Goal: Transaction & Acquisition: Purchase product/service

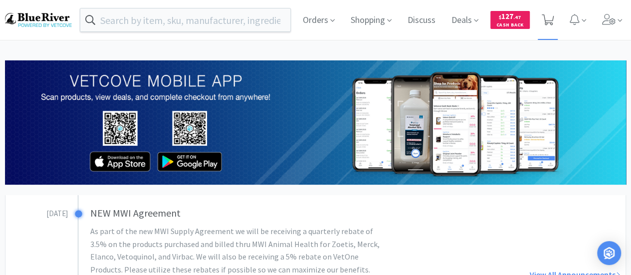
click at [551, 19] on icon at bounding box center [548, 19] width 12 height 11
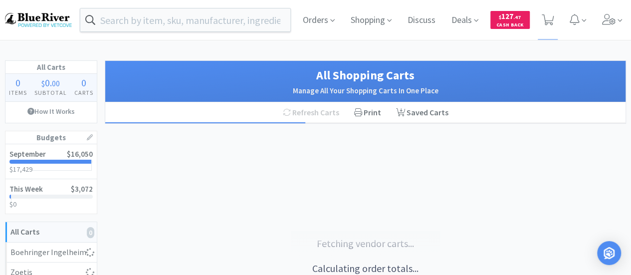
select select "1"
select select "10"
select select "6"
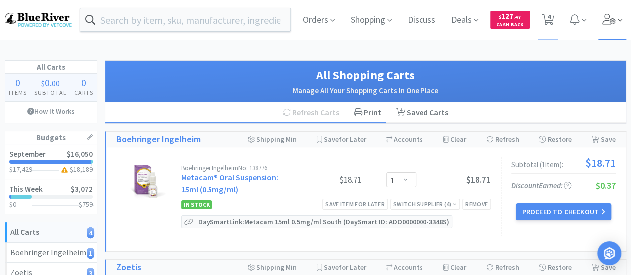
select select "1"
select select "4"
select select "1"
select select "3"
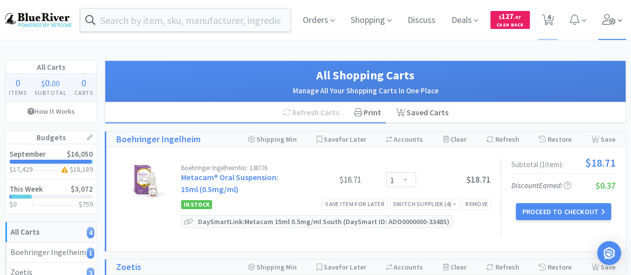
select select "1"
click at [609, 19] on icon at bounding box center [609, 19] width 14 height 11
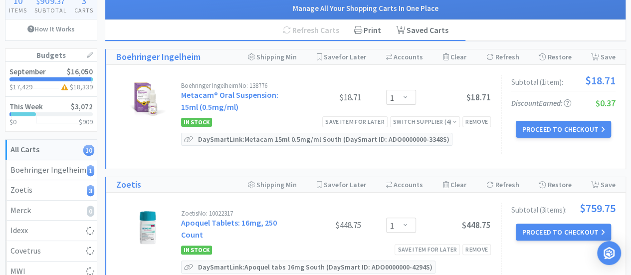
scroll to position [83, 0]
select select "1"
select select "4"
select select "2"
select select "1"
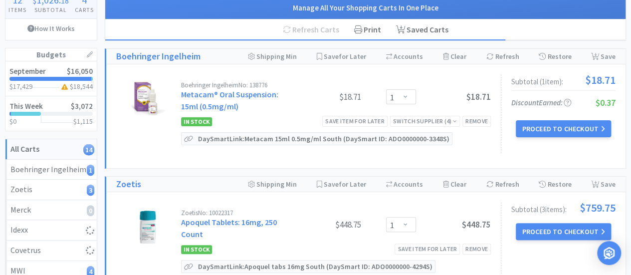
select select "1"
select select "2"
select select "1"
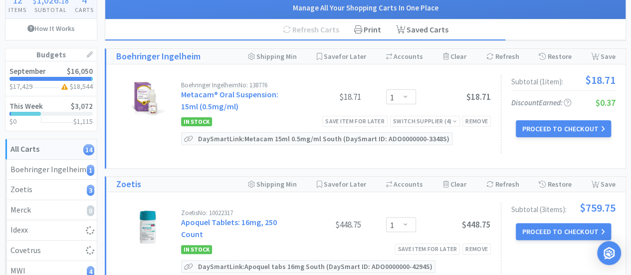
select select "1"
select select "4"
select select "1"
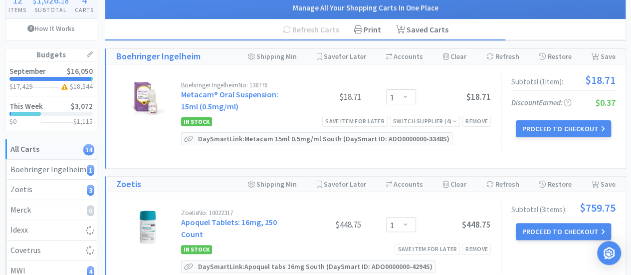
select select "2"
select select "1"
select select "3"
select select "2"
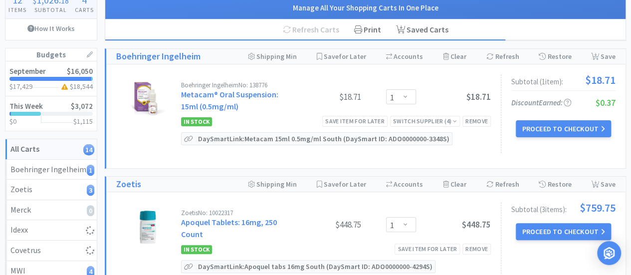
select select "1"
select select "3"
select select "1"
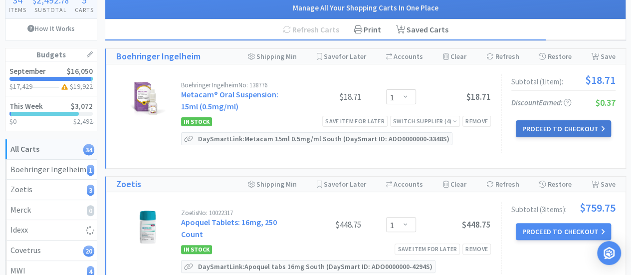
click at [556, 132] on button "Proceed to Checkout" at bounding box center [563, 128] width 95 height 17
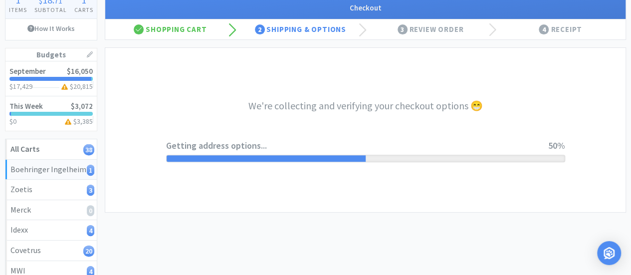
select select "invoice"
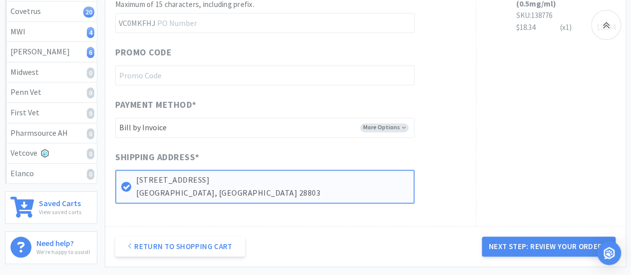
scroll to position [322, 0]
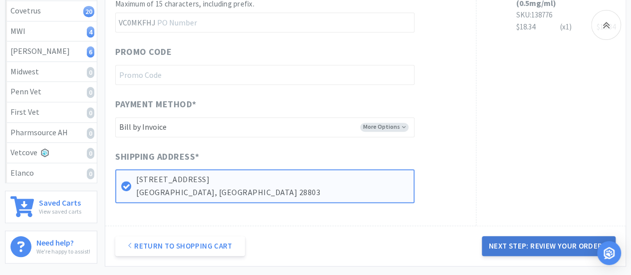
click at [545, 251] on button "Next Step: Review Your Order" at bounding box center [549, 246] width 134 height 20
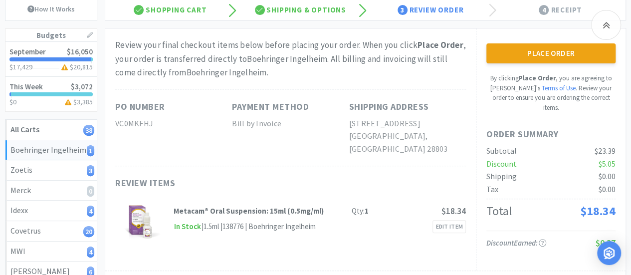
scroll to position [103, 0]
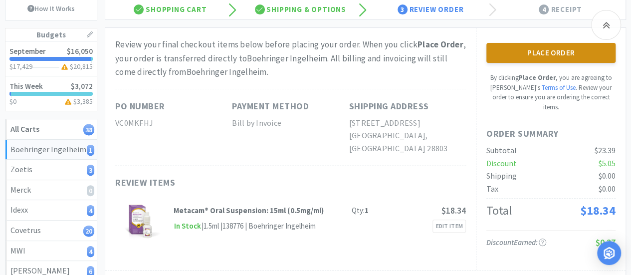
click at [540, 49] on button "Place Order" at bounding box center [551, 53] width 129 height 20
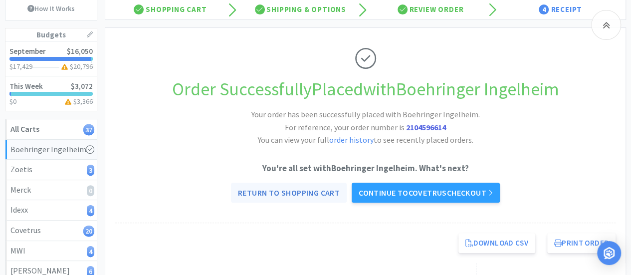
click at [297, 189] on link "Return to Shopping Cart" at bounding box center [289, 193] width 116 height 20
select select "1"
select select "10"
select select "6"
select select "1"
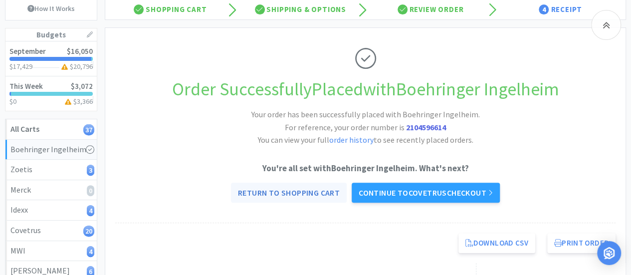
select select "1"
select select "2"
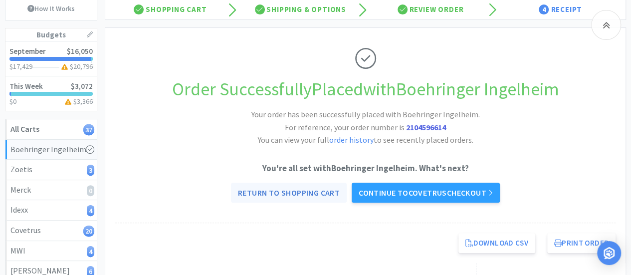
select select "1"
select select "4"
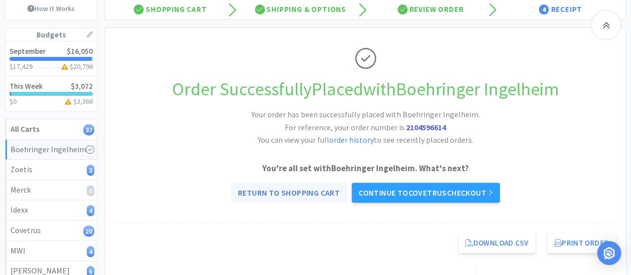
select select "1"
select select "2"
select select "1"
select select "3"
select select "2"
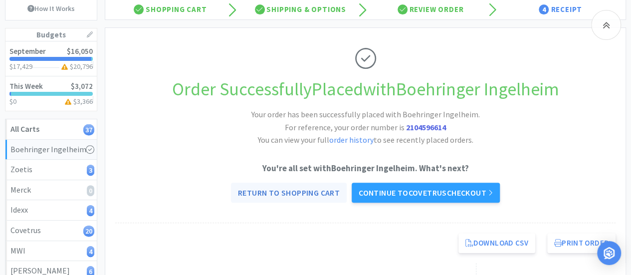
select select "2"
select select "1"
select select "3"
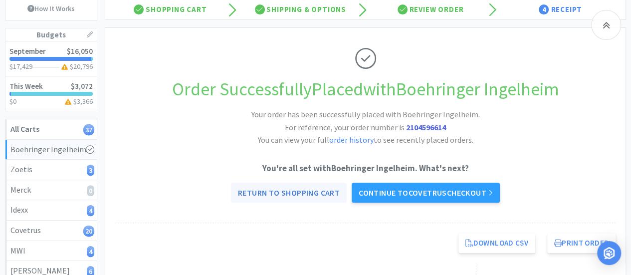
select select "1"
select select "4"
select select "2"
select select "1"
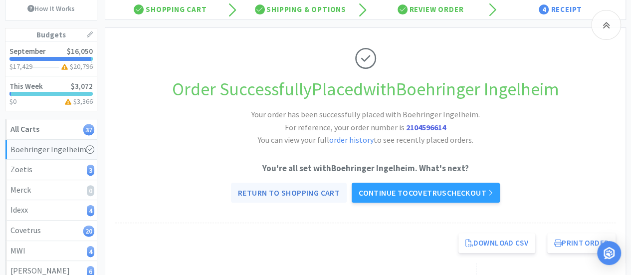
select select "1"
select select "4"
select select "1"
select select "3"
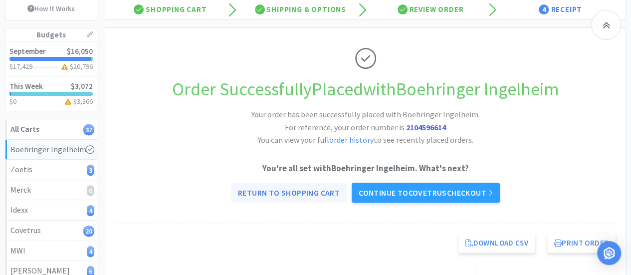
select select "1"
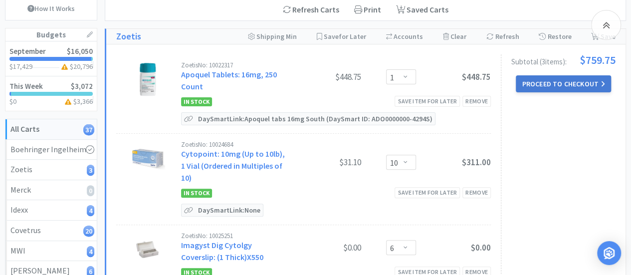
click at [553, 80] on button "Proceed to Checkout" at bounding box center [563, 83] width 95 height 17
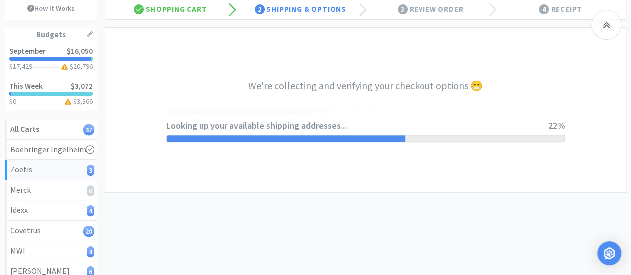
select select "invoice"
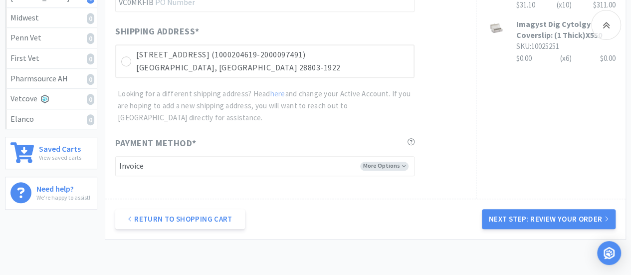
scroll to position [377, 0]
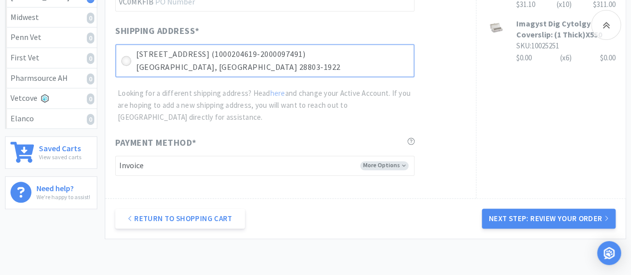
click at [124, 60] on icon at bounding box center [126, 60] width 7 height 7
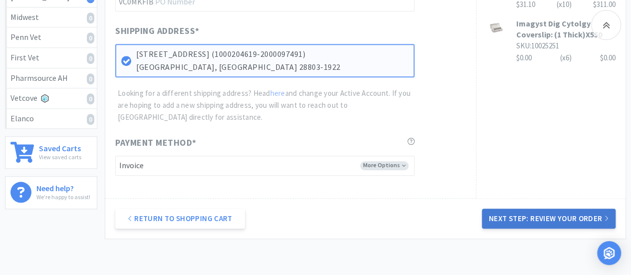
click at [529, 219] on button "Next Step: Review Your Order" at bounding box center [549, 219] width 134 height 20
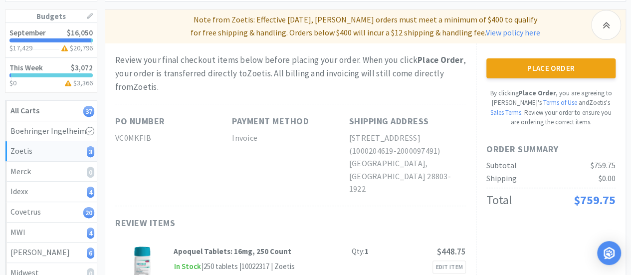
scroll to position [119, 0]
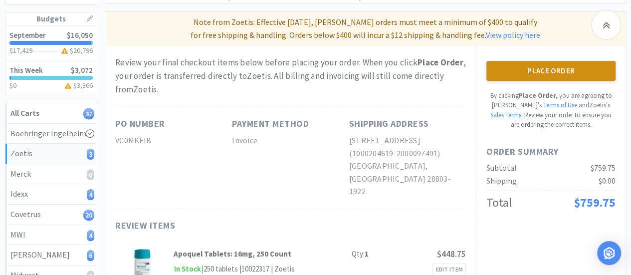
click at [542, 72] on button "Place Order" at bounding box center [551, 71] width 129 height 20
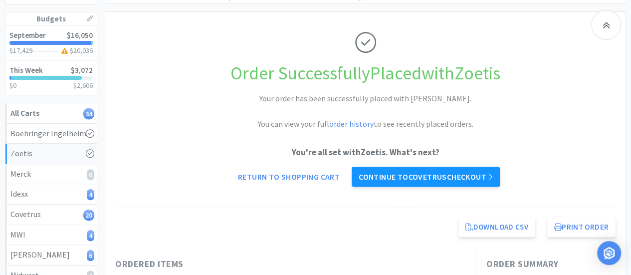
click at [389, 179] on link "Continue to Covetrus checkout" at bounding box center [426, 177] width 148 height 20
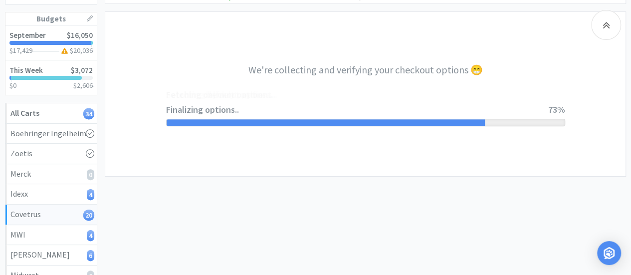
select select "ACCOUNT"
select select "cvt-standard-net"
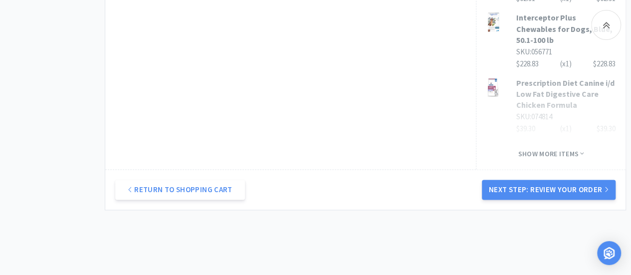
scroll to position [739, 0]
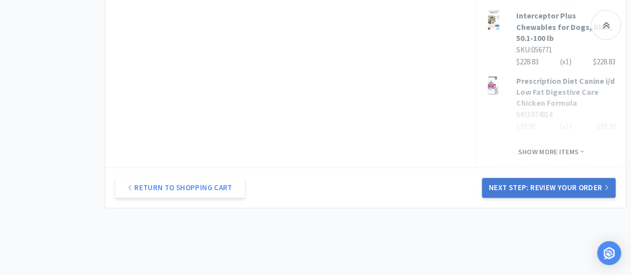
click at [536, 178] on button "Next Step: Review Your Order" at bounding box center [549, 188] width 134 height 20
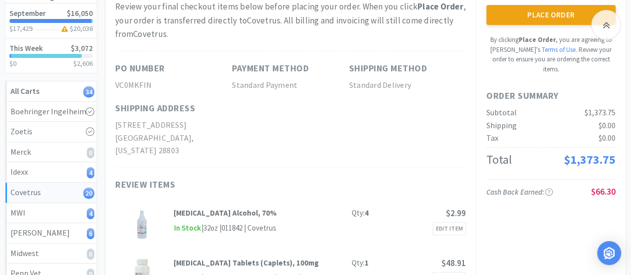
scroll to position [99, 0]
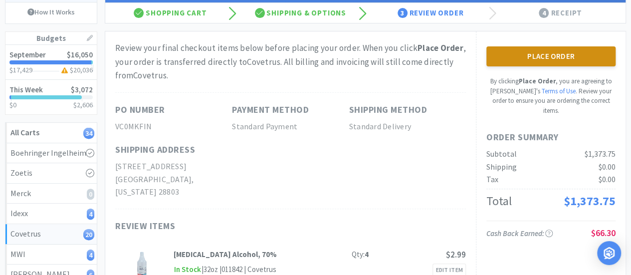
click at [539, 52] on button "Place Order" at bounding box center [551, 56] width 129 height 20
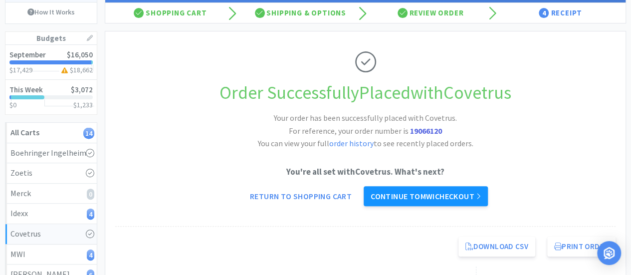
click at [423, 192] on link "Continue to MWI checkout" at bounding box center [426, 196] width 124 height 20
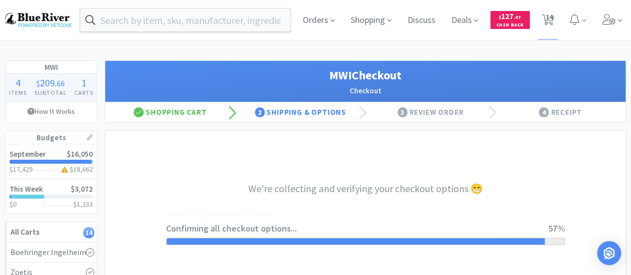
select select "STD_"
select select "RPS"
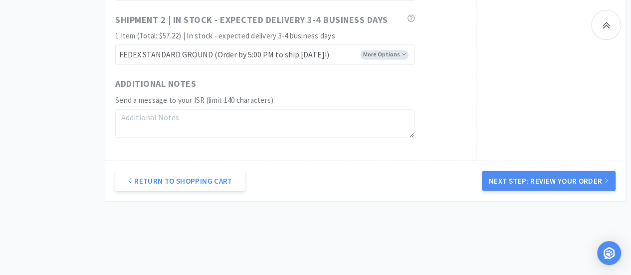
scroll to position [820, 0]
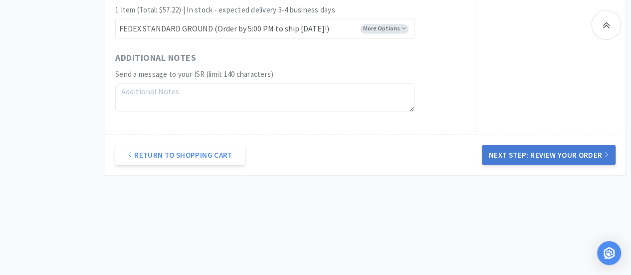
click at [567, 153] on button "Next Step: Review Your Order" at bounding box center [549, 155] width 134 height 20
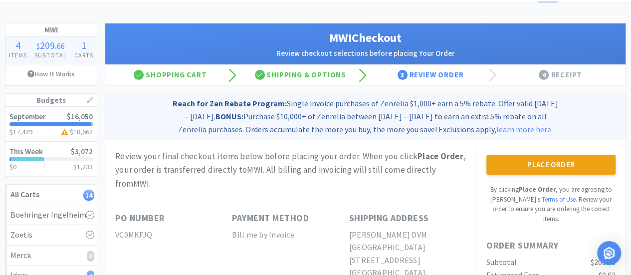
scroll to position [33, 0]
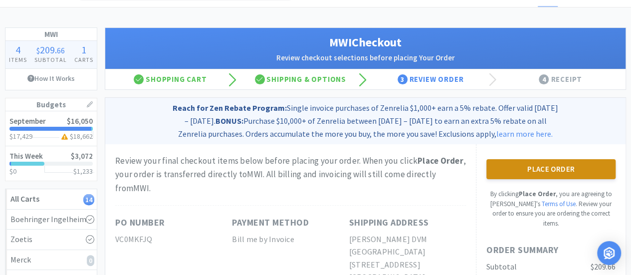
click at [540, 167] on button "Place Order" at bounding box center [551, 169] width 129 height 20
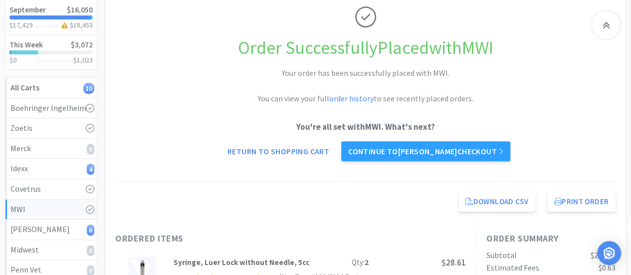
scroll to position [145, 0]
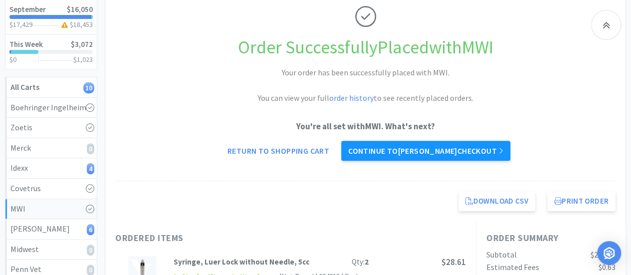
click at [390, 154] on link "Continue to Patterson checkout" at bounding box center [425, 151] width 169 height 20
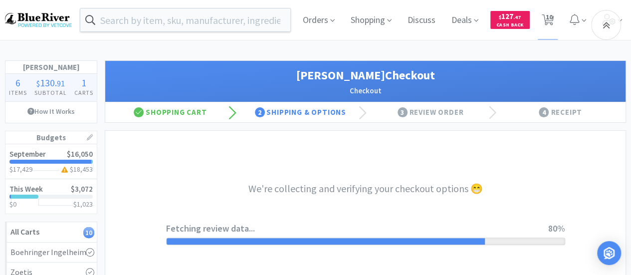
select select "1"
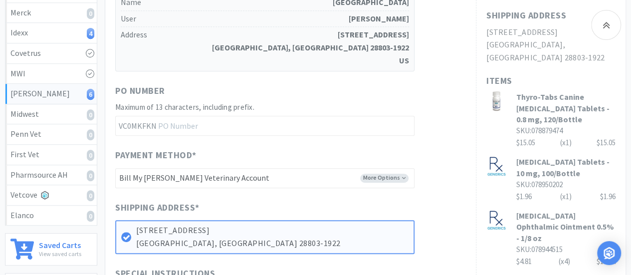
scroll to position [572, 0]
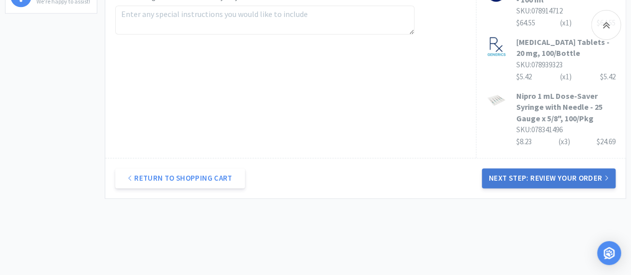
click at [558, 168] on button "Next Step: Review Your Order" at bounding box center [549, 178] width 134 height 20
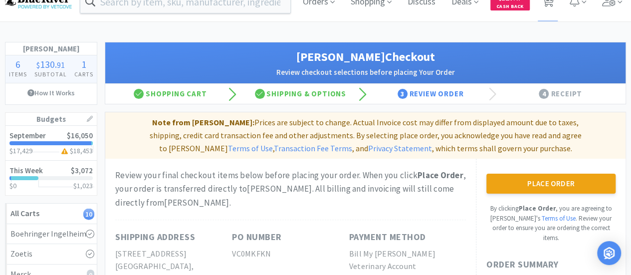
scroll to position [0, 0]
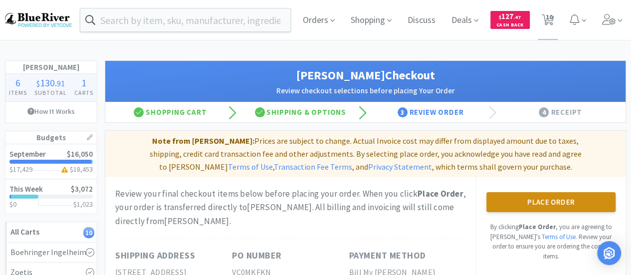
click at [558, 197] on button "Place Order" at bounding box center [551, 202] width 129 height 20
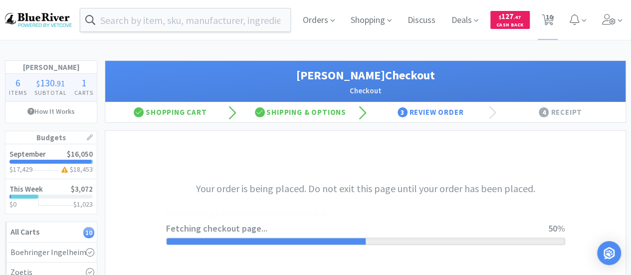
click at [558, 197] on div "Your order is being placed. Do not exit this page until your order has been pla…" at bounding box center [365, 213] width 399 height 164
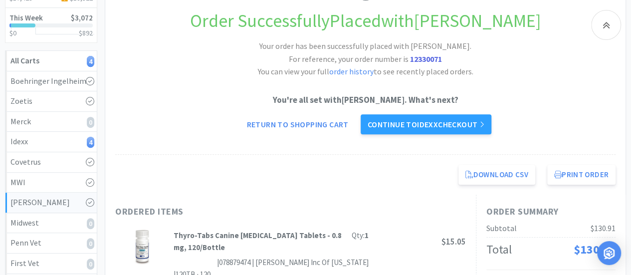
scroll to position [172, 0]
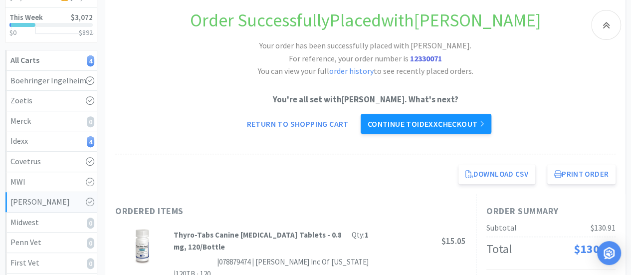
click at [405, 127] on link "Continue to Idexx checkout" at bounding box center [426, 124] width 131 height 20
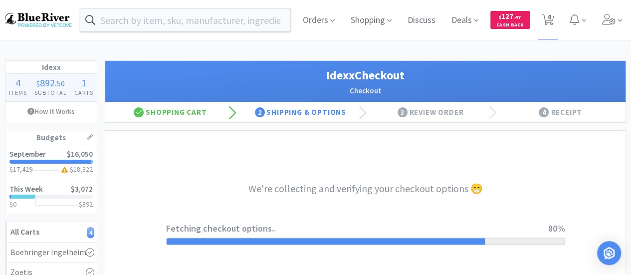
select select "904"
select select "003"
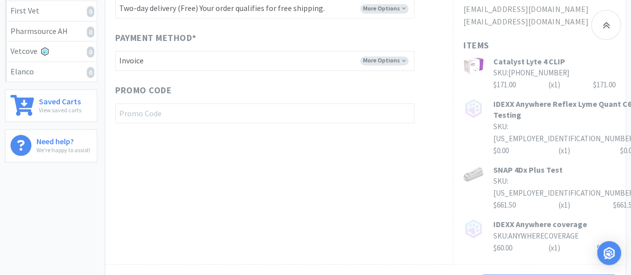
scroll to position [424, 0]
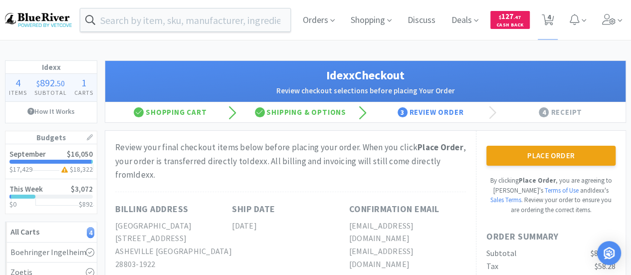
scroll to position [0, 0]
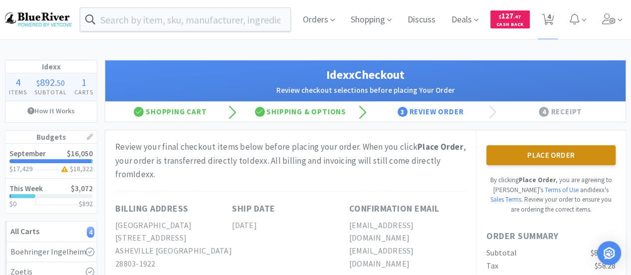
click at [535, 147] on button "Place Order" at bounding box center [551, 155] width 129 height 20
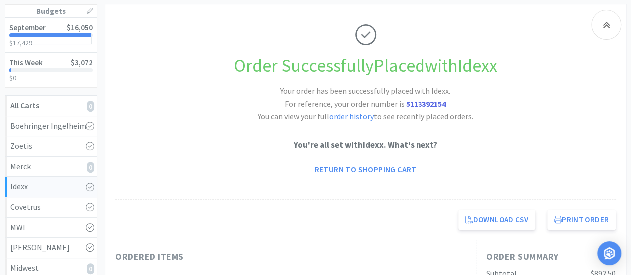
scroll to position [127, 0]
click at [354, 167] on link "Return to Shopping Cart" at bounding box center [365, 169] width 116 height 20
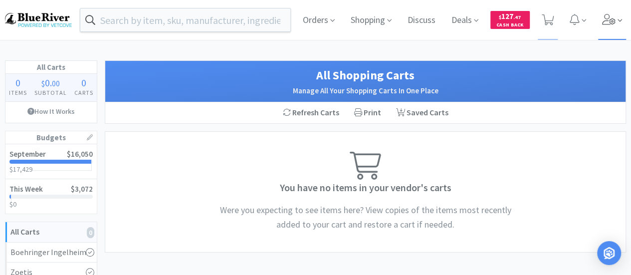
click at [614, 17] on icon at bounding box center [609, 19] width 14 height 11
click at [606, 19] on icon at bounding box center [609, 19] width 14 height 11
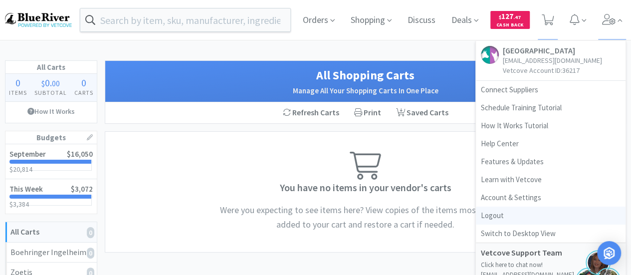
click at [485, 213] on link "Logout" at bounding box center [551, 216] width 150 height 18
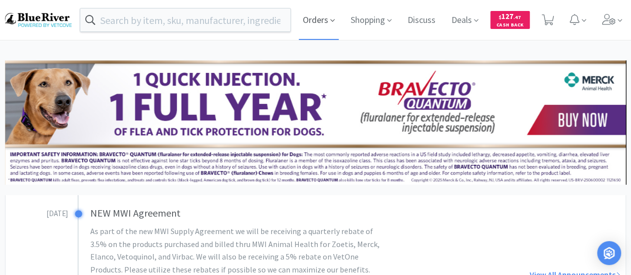
click at [325, 18] on span "Orders" at bounding box center [319, 20] width 40 height 40
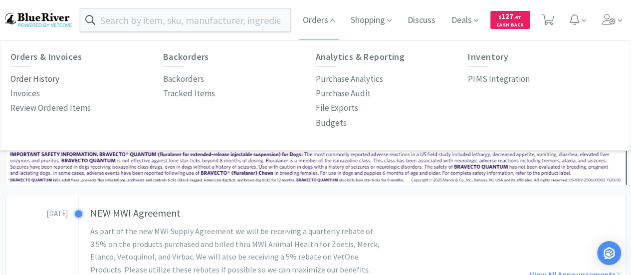
click at [17, 78] on p "Order History" at bounding box center [34, 78] width 49 height 13
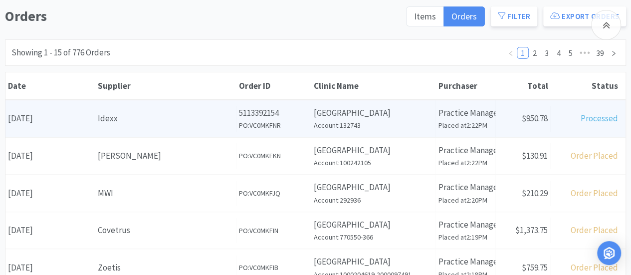
scroll to position [140, 0]
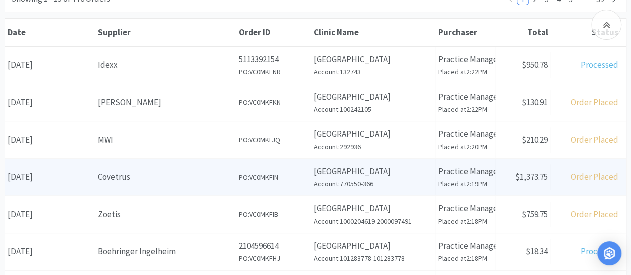
click at [45, 178] on div "Date September 30th, 2025" at bounding box center [50, 176] width 90 height 25
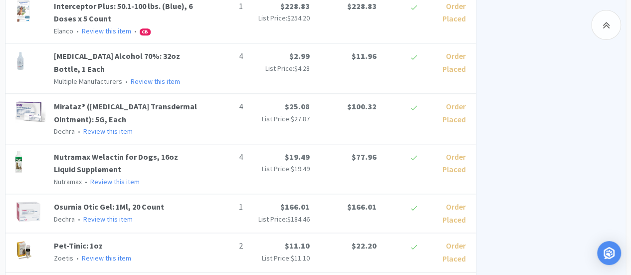
scroll to position [510, 0]
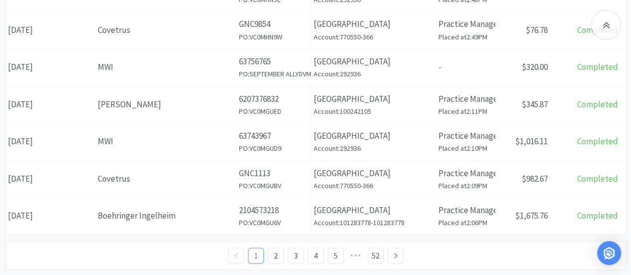
scroll to position [140, 0]
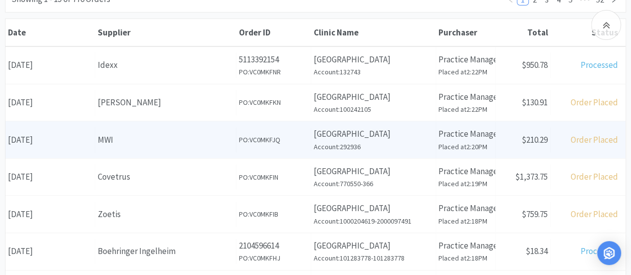
click at [60, 148] on div "Date September 30th, 2025" at bounding box center [50, 139] width 90 height 25
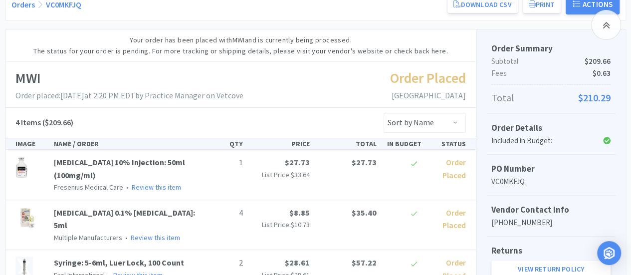
scroll to position [136, 0]
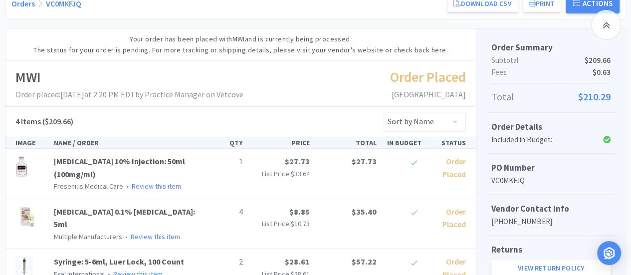
click at [415, 174] on div "1 $27.73 List Price: $33.64 $27.73 Order Placed" at bounding box center [336, 167] width 267 height 25
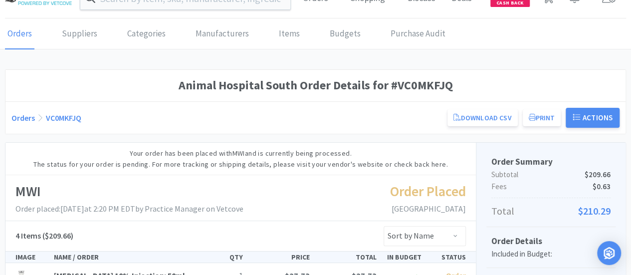
scroll to position [21, 0]
click at [591, 115] on button "Actions" at bounding box center [593, 118] width 54 height 20
click at [372, 125] on div "Orders VC0MKFJQ Download CSV Print Animal Hospital South Order for MWI PO Numbe…" at bounding box center [315, 118] width 608 height 20
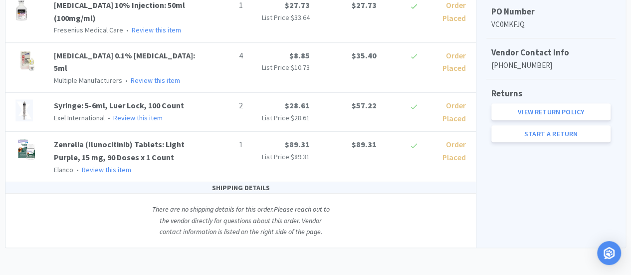
scroll to position [0, 0]
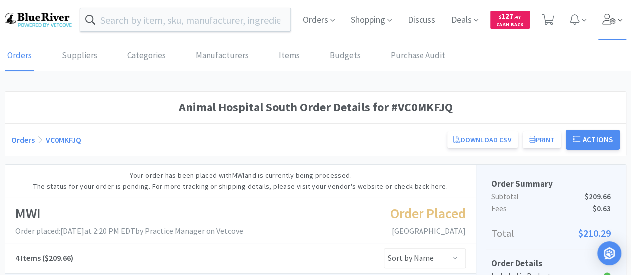
click at [612, 15] on icon at bounding box center [609, 19] width 14 height 11
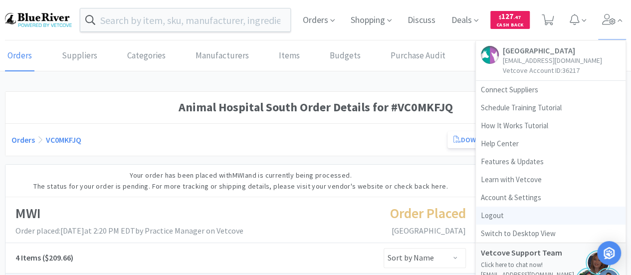
click at [495, 213] on link "Logout" at bounding box center [551, 216] width 150 height 18
